Goal: Information Seeking & Learning: Understand process/instructions

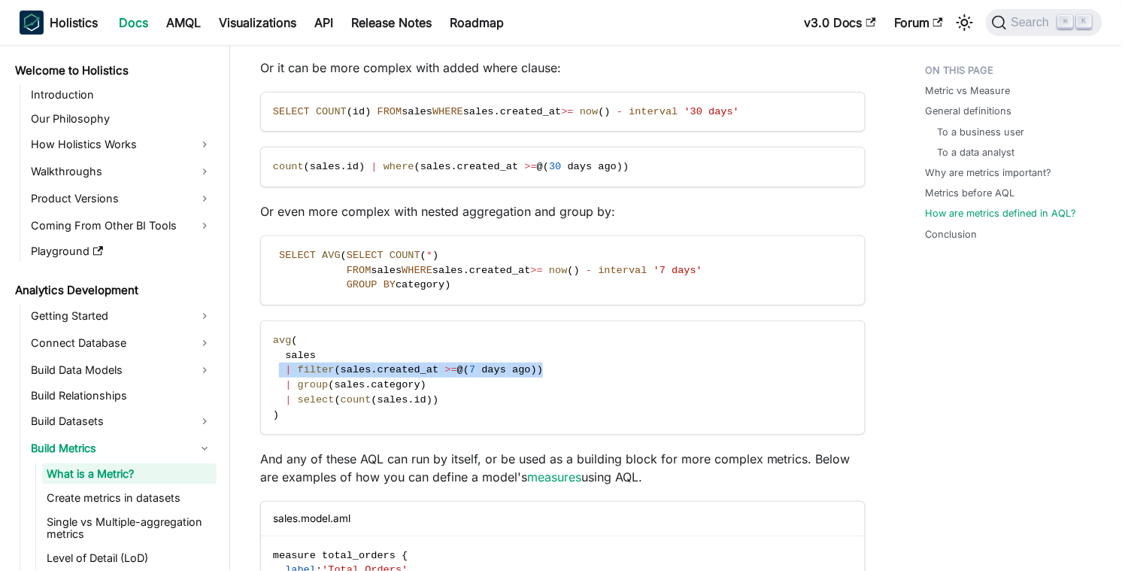
scroll to position [226, 0]
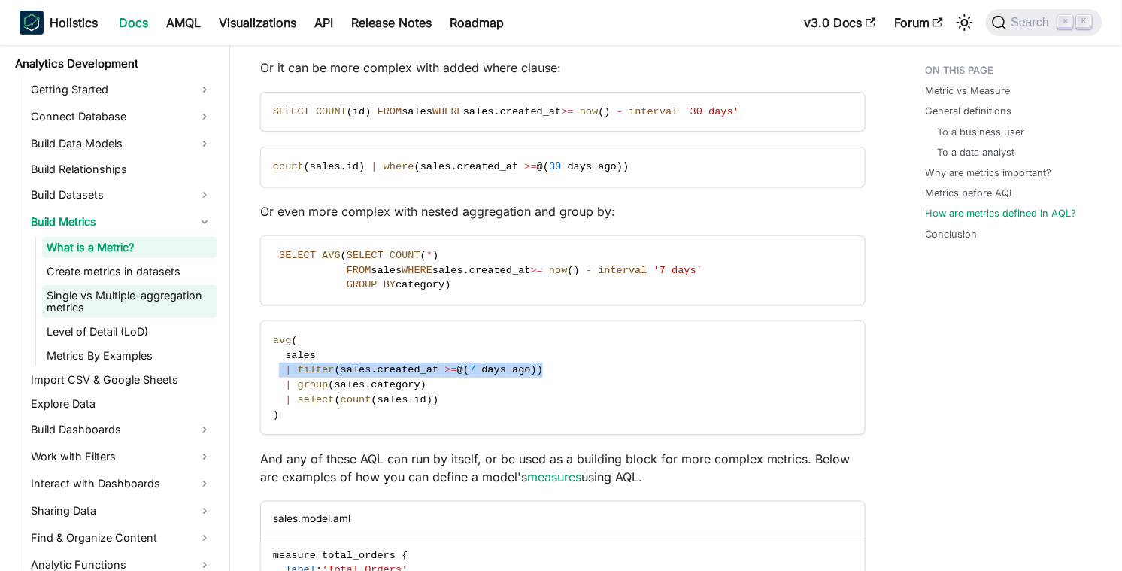
click at [156, 299] on link "Single vs Multiple-aggregation metrics" at bounding box center [129, 301] width 174 height 33
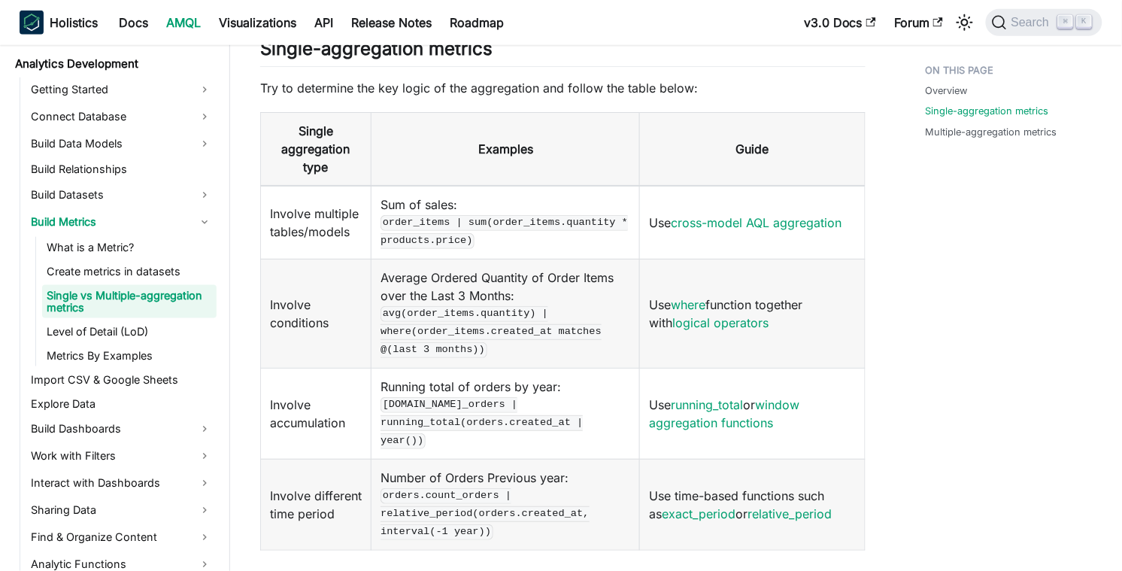
scroll to position [366, 0]
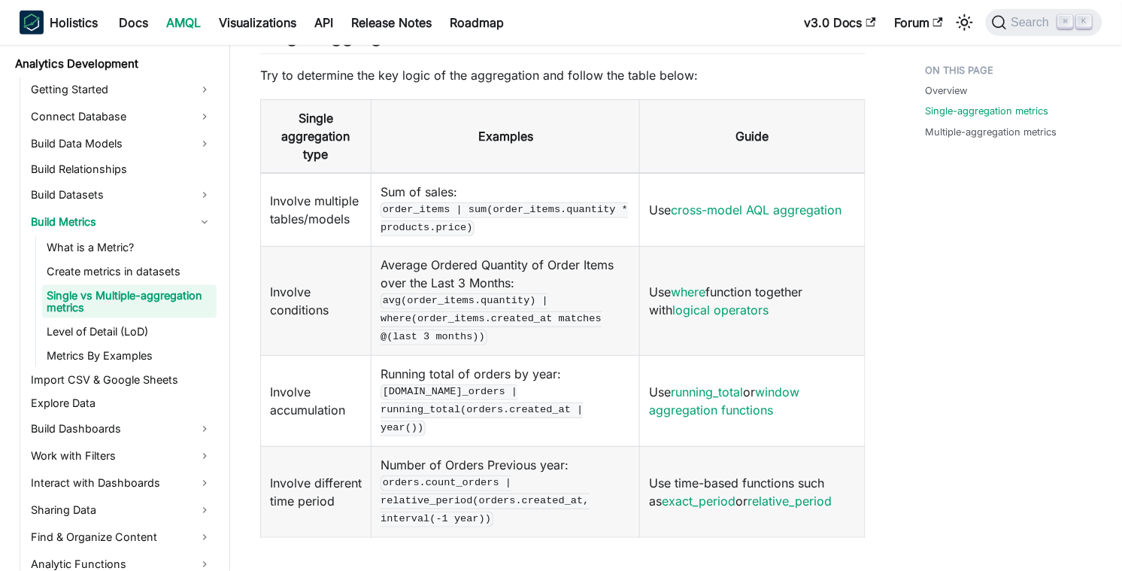
click at [399, 297] on code "avg(order_items.quantity) | where(order_items.created_at matches @(last 3 month…" at bounding box center [491, 318] width 221 height 51
drag, startPoint x: 393, startPoint y: 300, endPoint x: 456, endPoint y: 318, distance: 65.7
click at [456, 318] on td "Average Ordered Quantity of Order Items over the Last 3 Months: avg(order_items…" at bounding box center [506, 300] width 268 height 109
copy code "where(order_items.created_at matches @(last 3 months))"
click at [521, 314] on td "Average Ordered Quantity of Order Items over the Last 3 Months: avg(order_items…" at bounding box center [506, 300] width 268 height 109
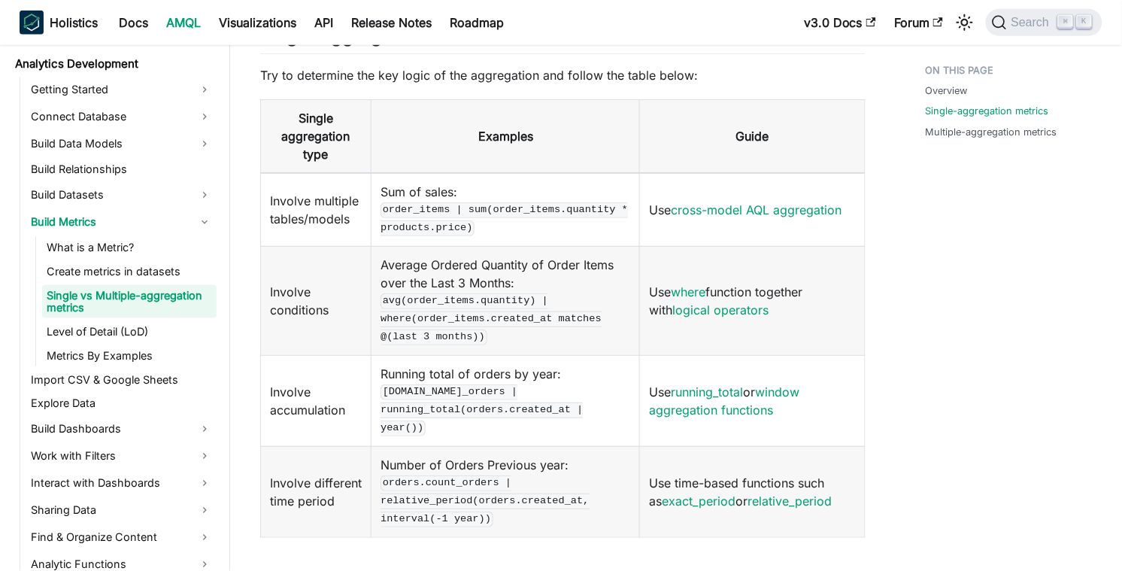
drag, startPoint x: 566, startPoint y: 314, endPoint x: 556, endPoint y: 283, distance: 32.3
click at [556, 283] on td "Average Ordered Quantity of Order Items over the Last 3 Months: avg(order_items…" at bounding box center [506, 300] width 268 height 109
copy code "| where(order_items.created_at matches @(last 3 months))"
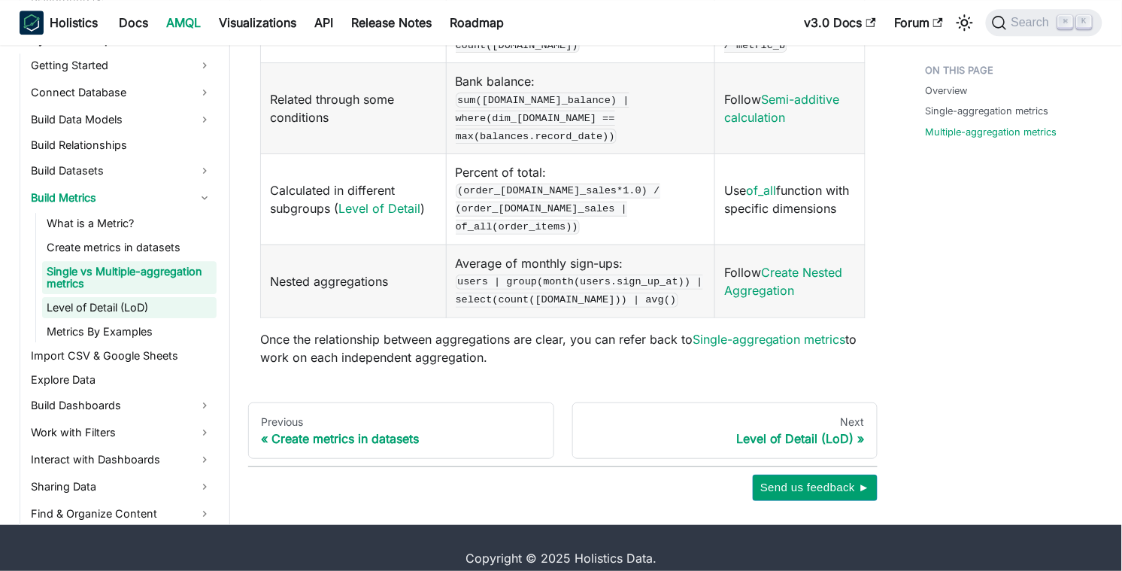
scroll to position [194, 0]
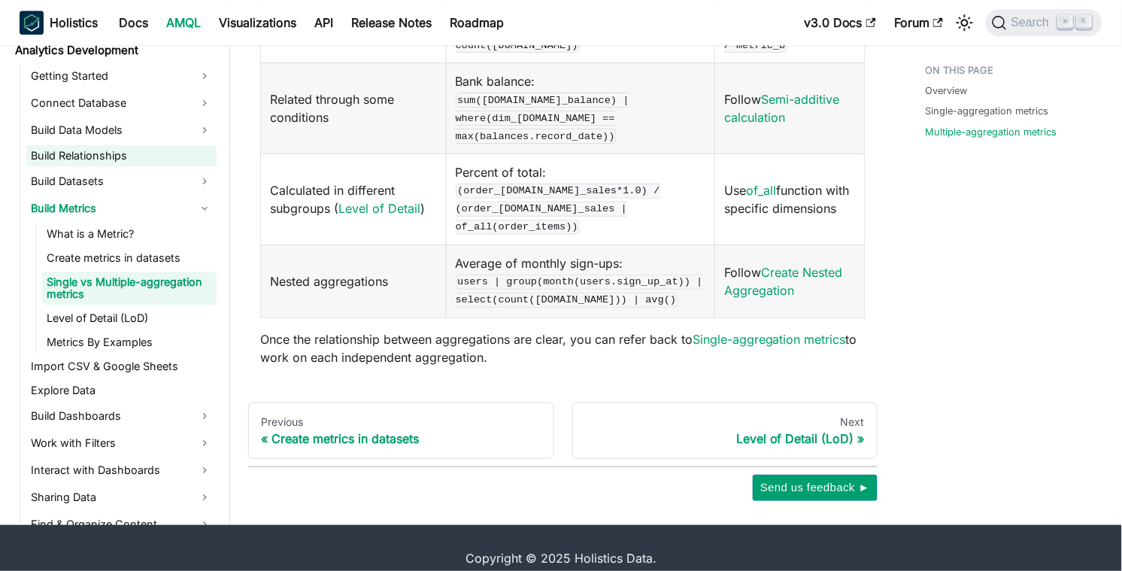
click at [86, 145] on link "Build Relationships" at bounding box center [121, 155] width 190 height 21
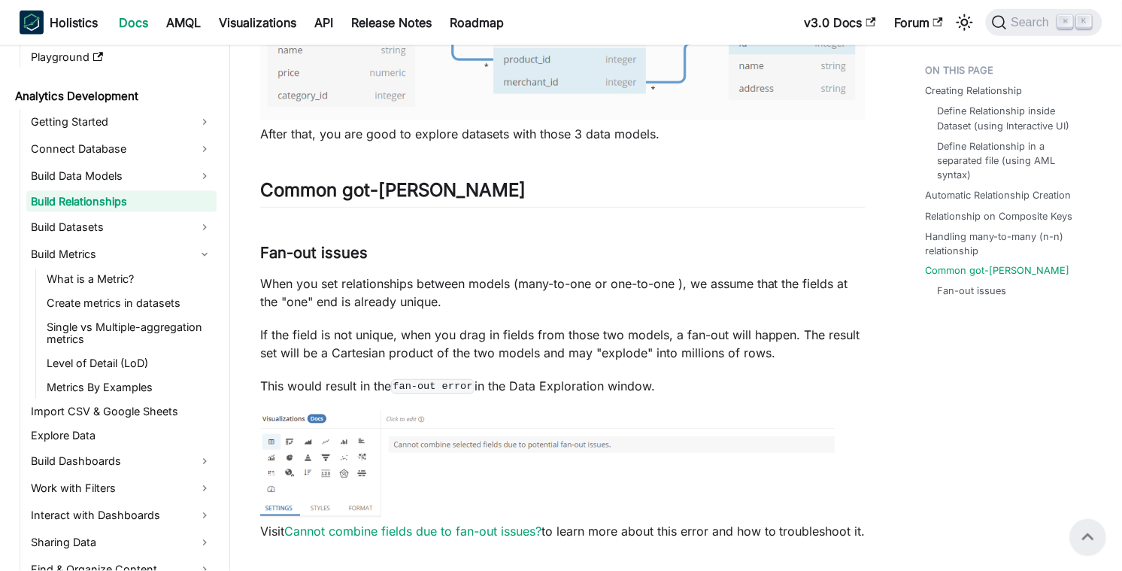
scroll to position [3596, 0]
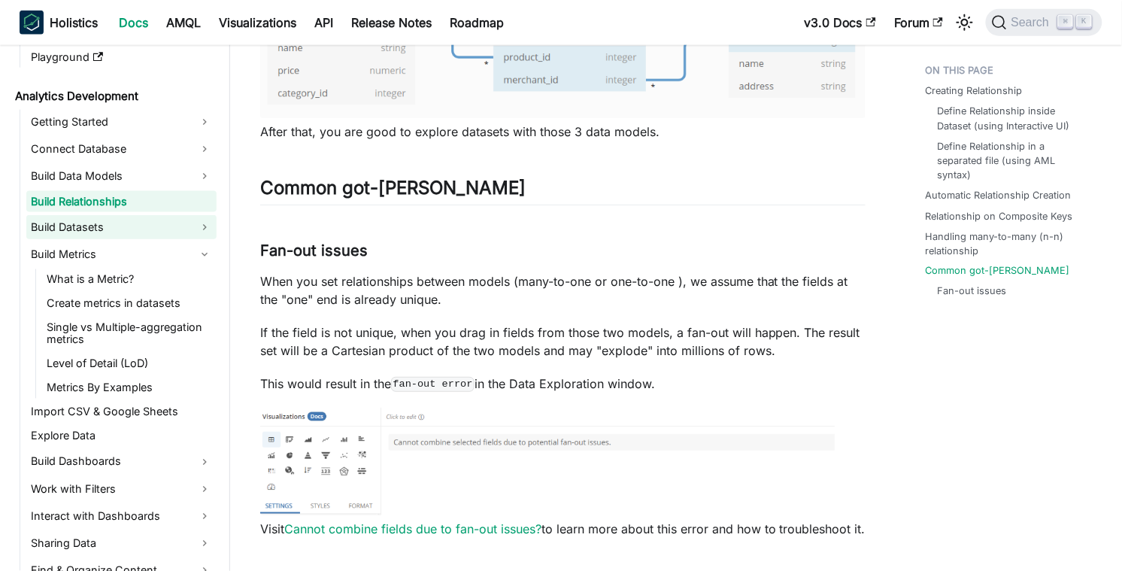
click at [151, 232] on link "Build Datasets" at bounding box center [121, 227] width 190 height 24
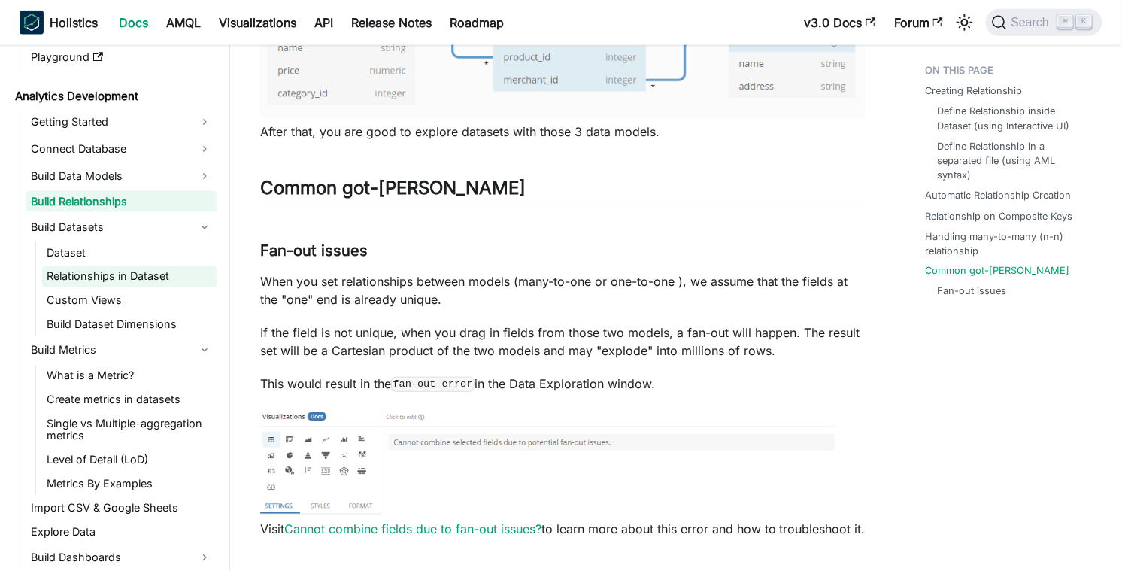
click at [156, 272] on link "Relationships in Dataset" at bounding box center [129, 276] width 174 height 21
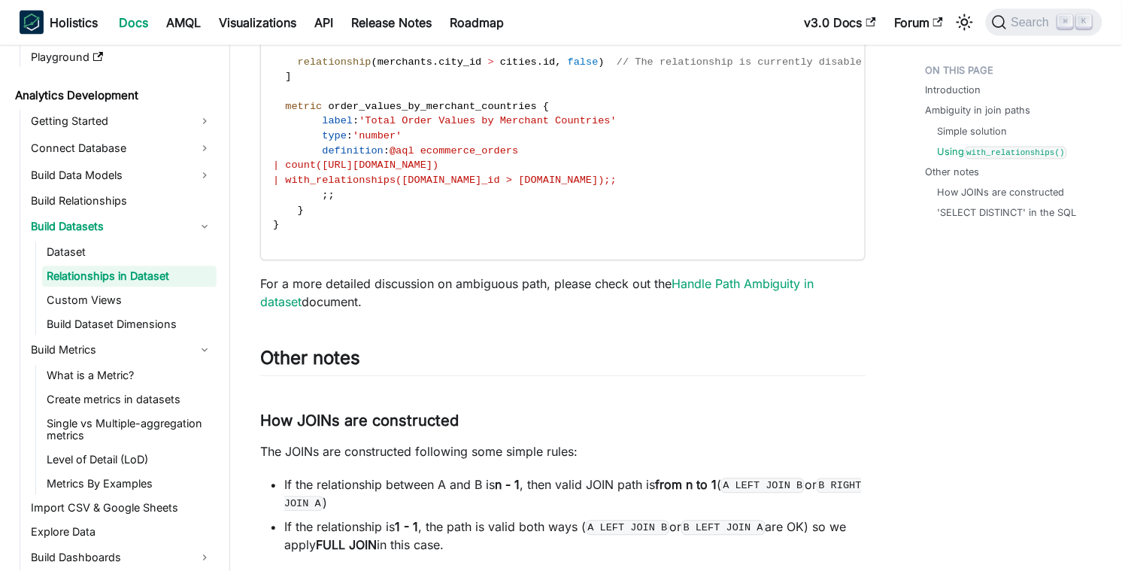
scroll to position [3781, 0]
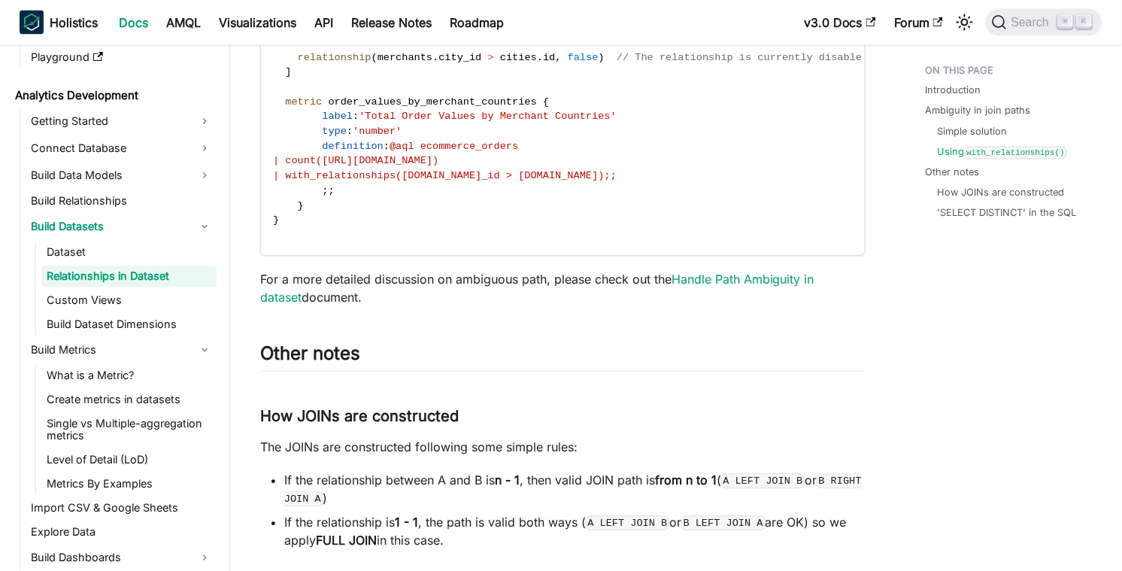
drag, startPoint x: 336, startPoint y: 180, endPoint x: 663, endPoint y: 174, distance: 326.4
click at [663, 174] on code "// ecommerce.dataset.aml Dataset ecommerce { . . . relationships : [ relationsh…" at bounding box center [571, 49] width 620 height 409
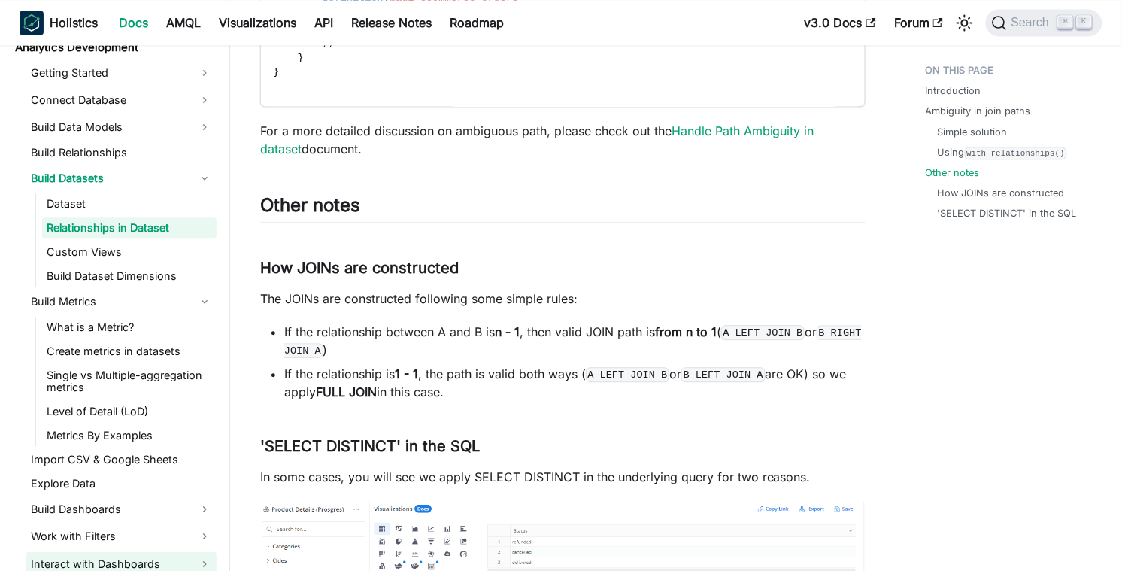
scroll to position [286, 0]
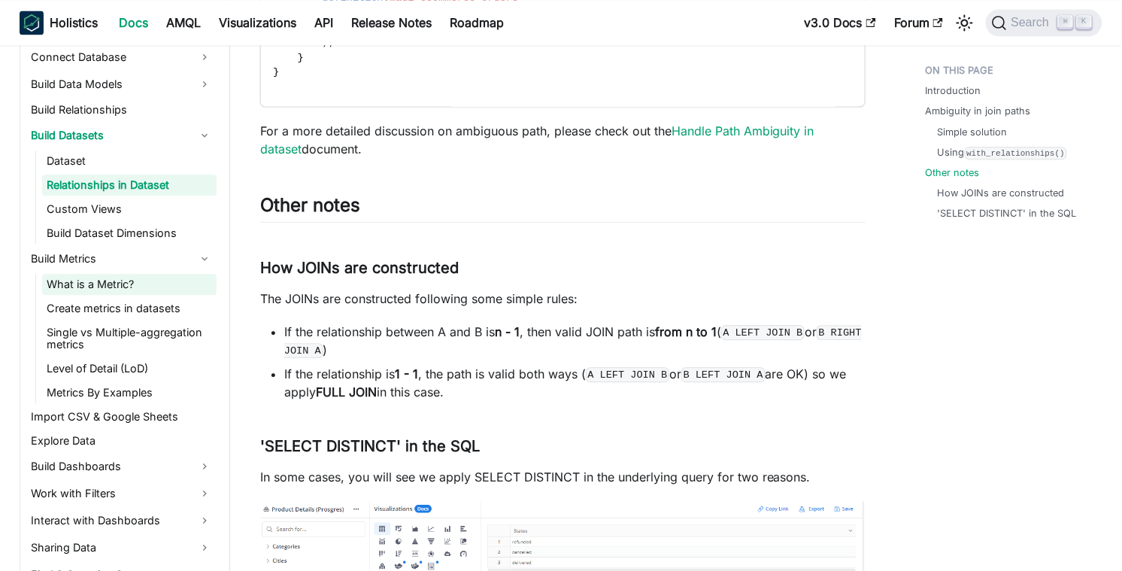
click at [122, 292] on link "What is a Metric?" at bounding box center [129, 284] width 174 height 21
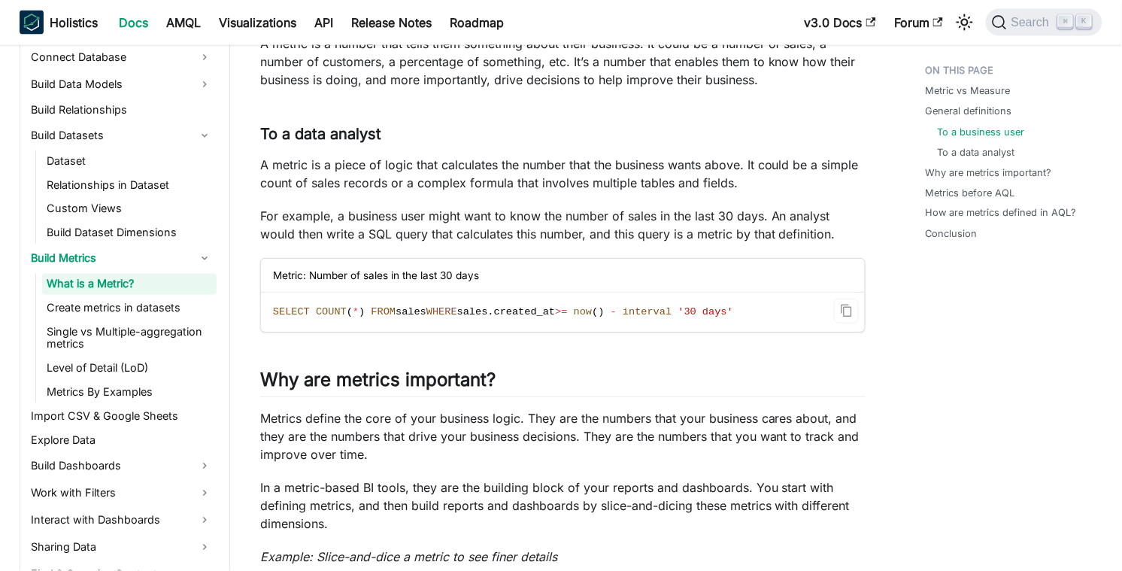
scroll to position [585, 0]
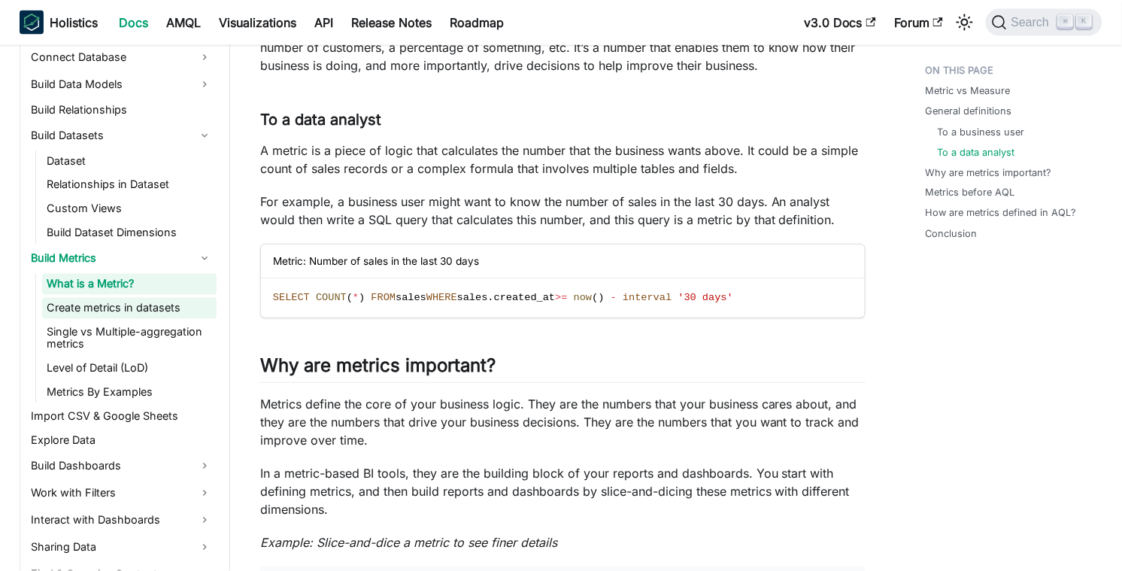
click at [146, 312] on link "Create metrics in datasets" at bounding box center [129, 308] width 174 height 21
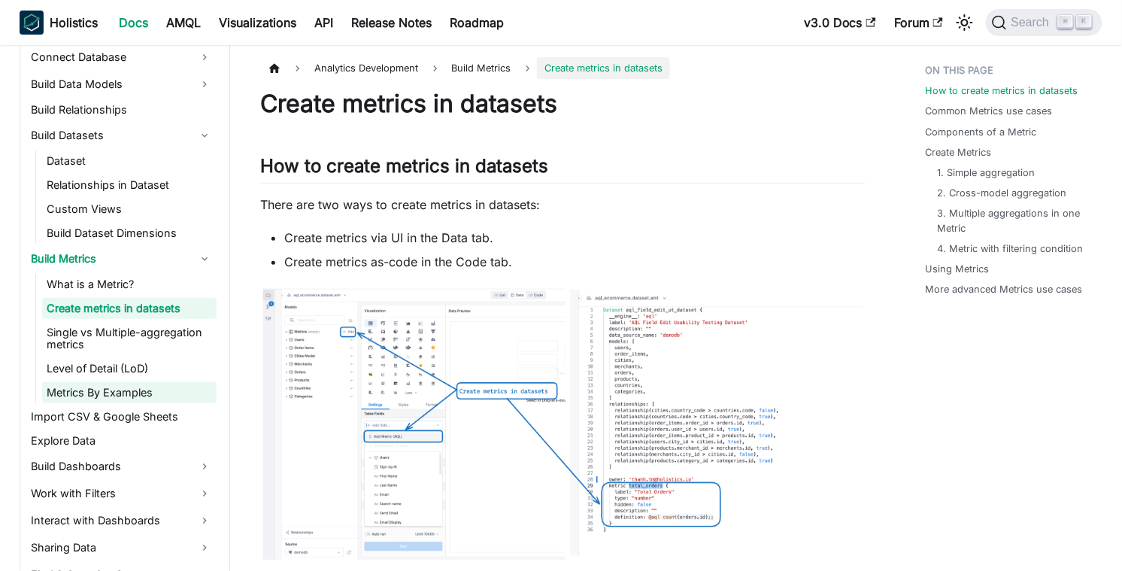
click at [130, 396] on link "Metrics By Examples" at bounding box center [129, 392] width 174 height 21
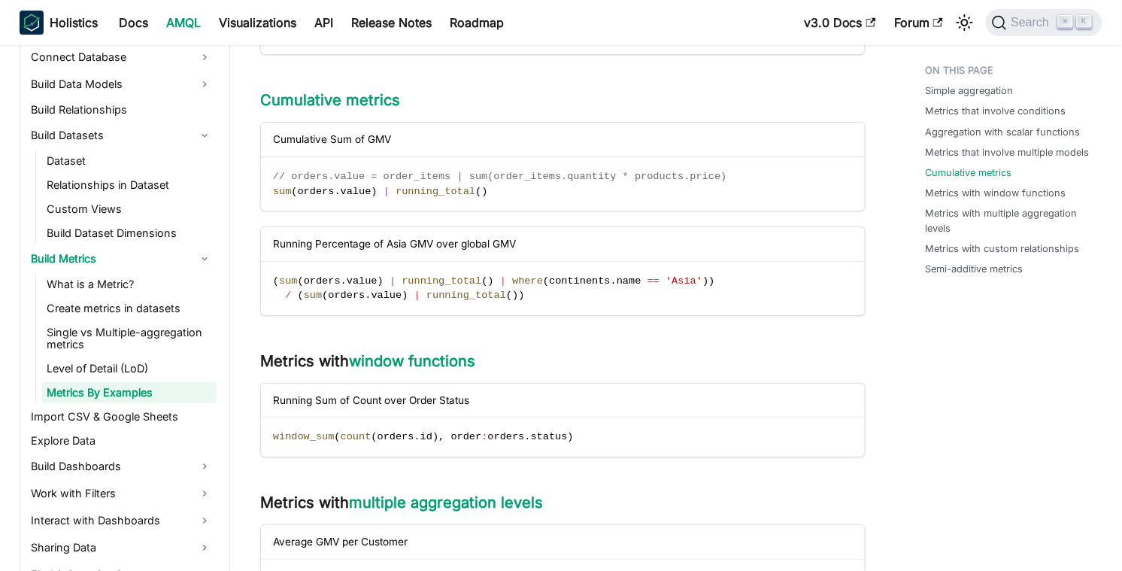
scroll to position [1381, 0]
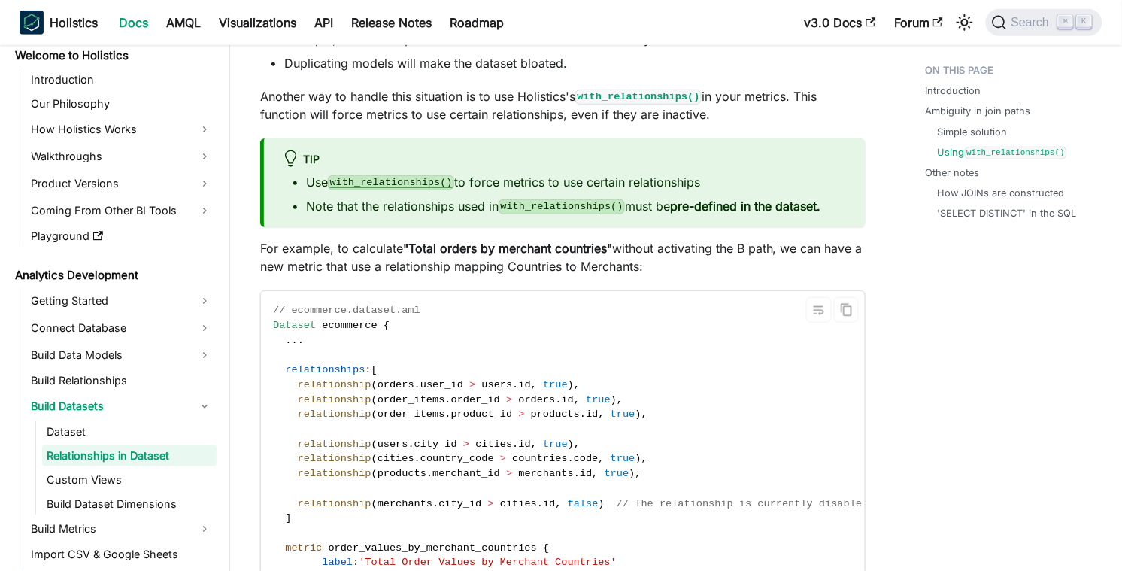
scroll to position [3538, 0]
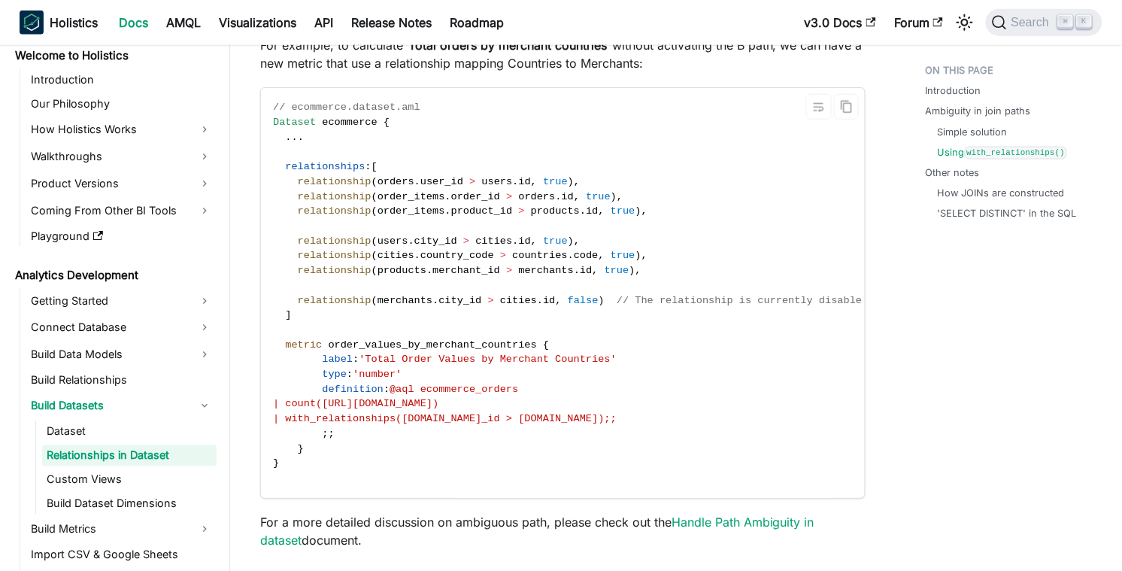
drag, startPoint x: 335, startPoint y: 419, endPoint x: 669, endPoint y: 421, distance: 334.7
click at [669, 421] on code "// ecommerce.dataset.aml Dataset ecommerce { . . . relationships : [ relationsh…" at bounding box center [571, 292] width 620 height 409
copy span "| with_relationships(merchants.city_id > cities.id);;"
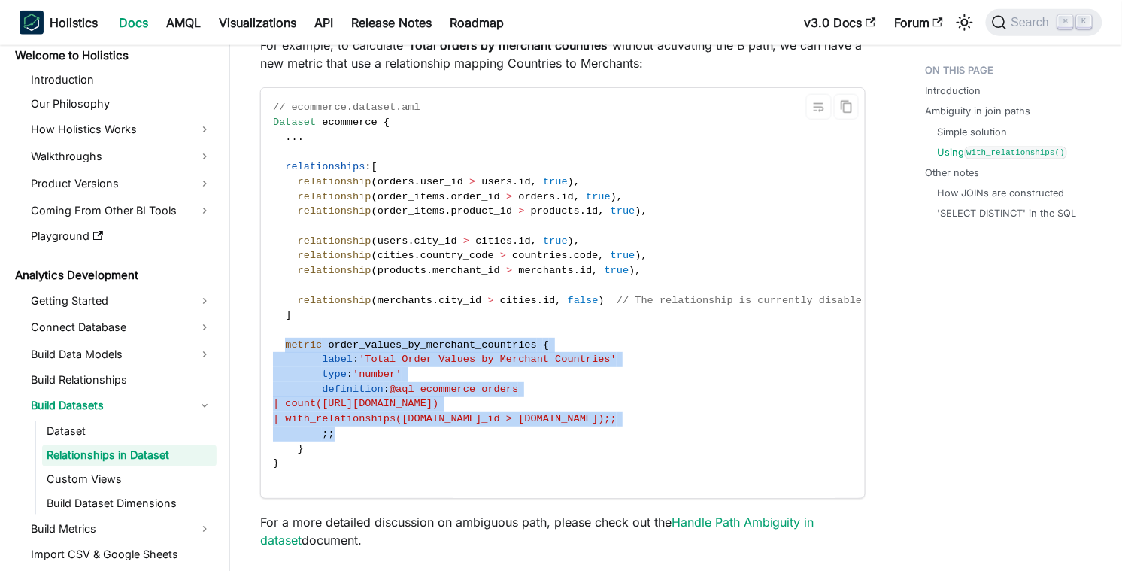
drag, startPoint x: 283, startPoint y: 341, endPoint x: 344, endPoint y: 436, distance: 113.7
click at [344, 436] on code "// ecommerce.dataset.aml Dataset ecommerce { . . . relationships : [ relationsh…" at bounding box center [571, 292] width 620 height 409
copy code "metric order_values_by_merchant_countries { label : 'Total Order Values by Merc…"
click at [320, 452] on code "// ecommerce.dataset.aml Dataset ecommerce { . . . relationships : [ relationsh…" at bounding box center [571, 292] width 620 height 409
copy code "metric order_values_by_merchant_countries { label : 'Total Order Values by Merc…"
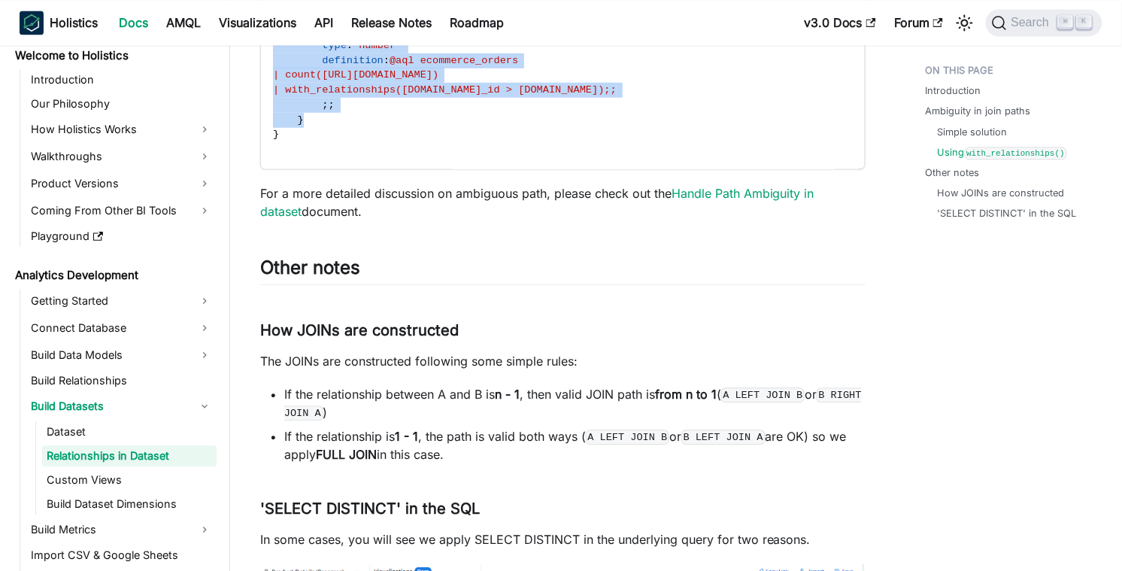
scroll to position [3869, 0]
click at [799, 197] on link "Handle Path Ambiguity in dataset" at bounding box center [537, 200] width 554 height 33
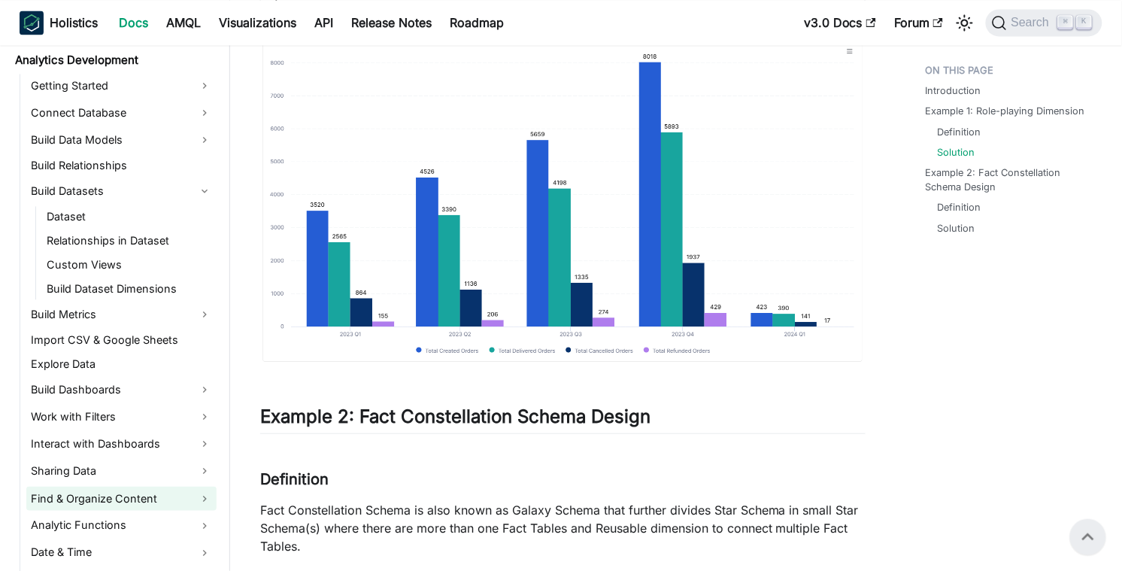
scroll to position [143, 0]
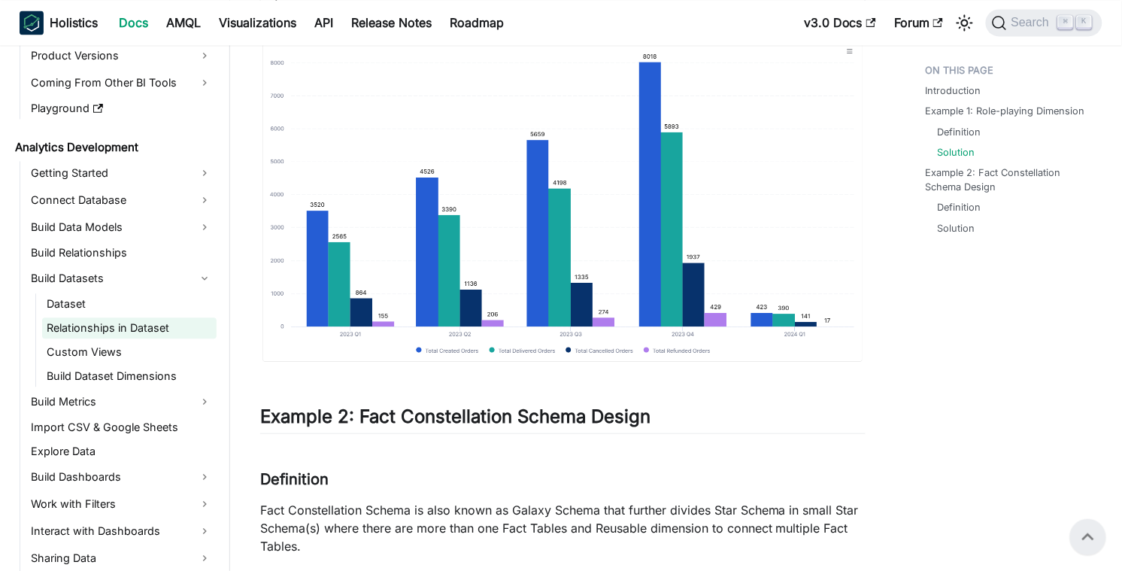
click at [120, 326] on link "Relationships in Dataset" at bounding box center [129, 327] width 174 height 21
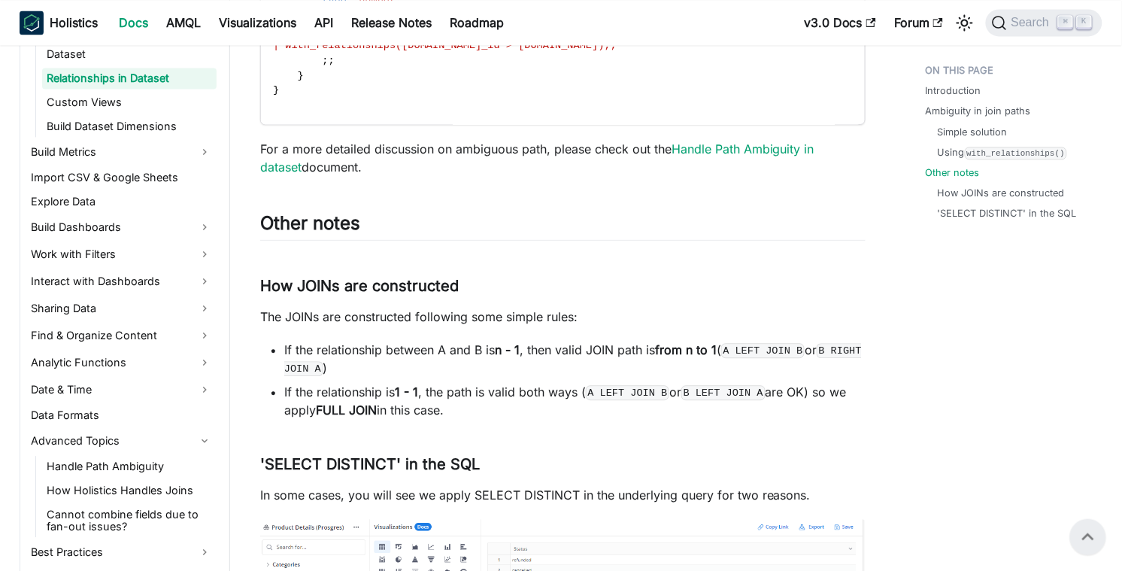
scroll to position [554, 0]
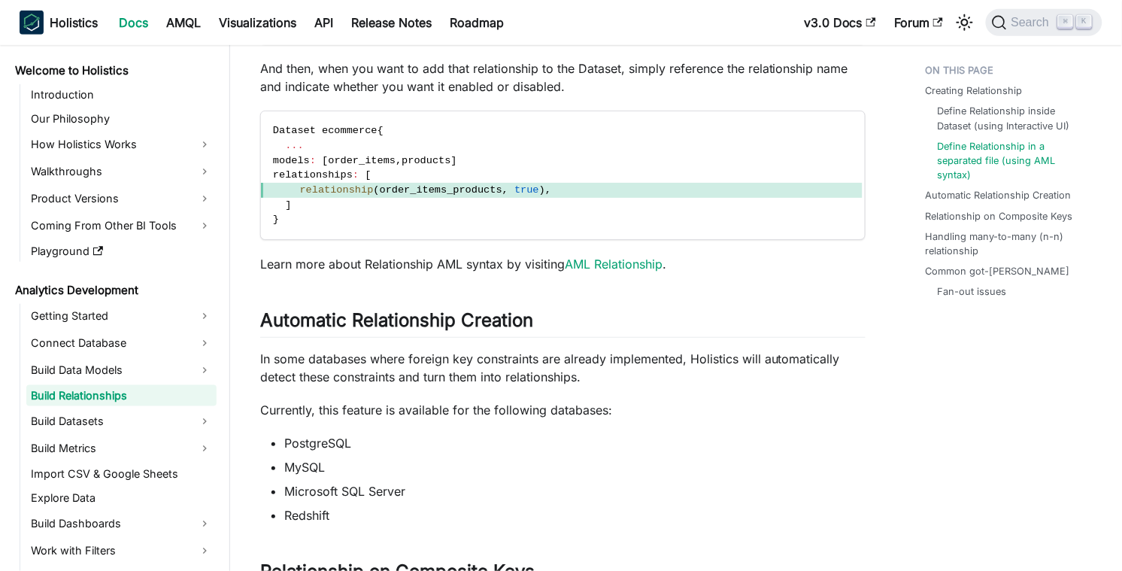
scroll to position [1805, 0]
